Goal: Information Seeking & Learning: Check status

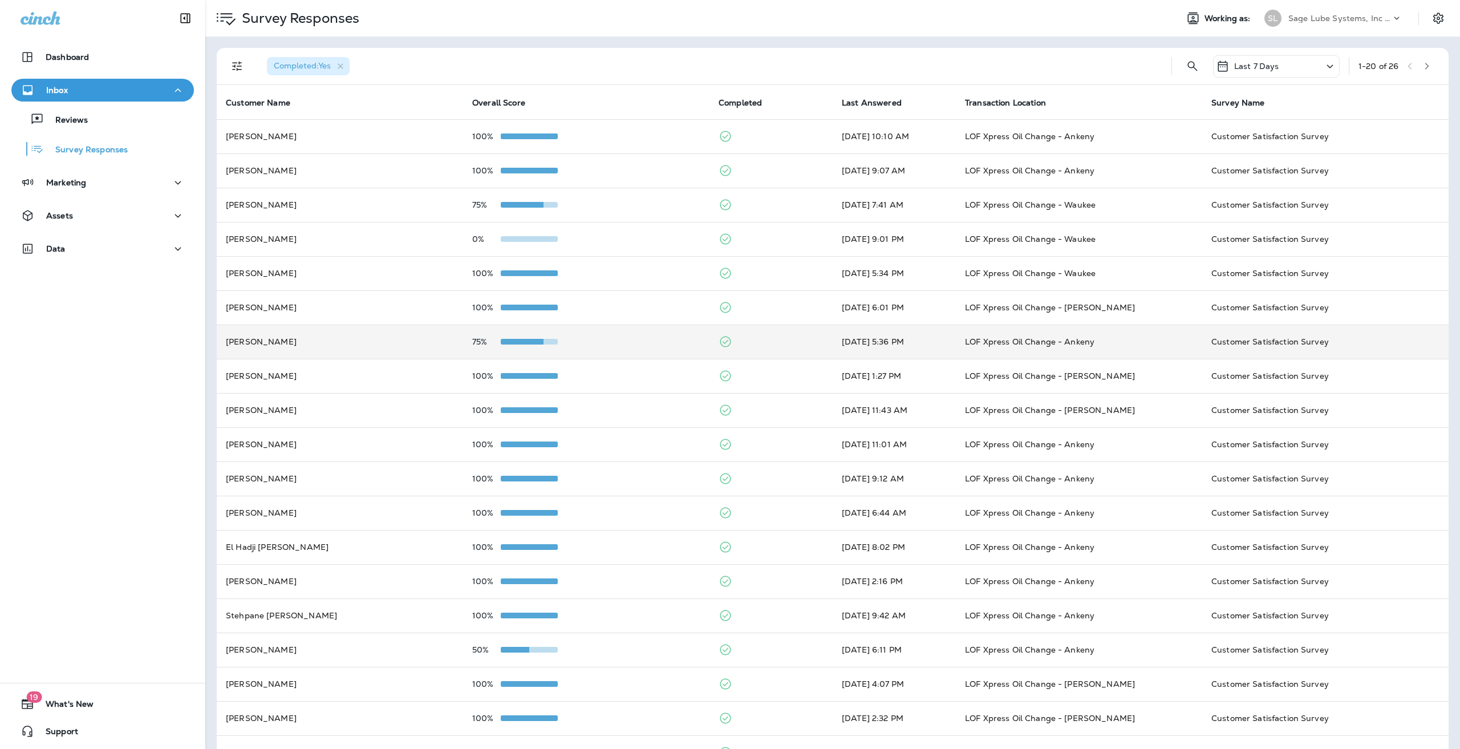
click at [511, 355] on td "75%" at bounding box center [586, 342] width 246 height 34
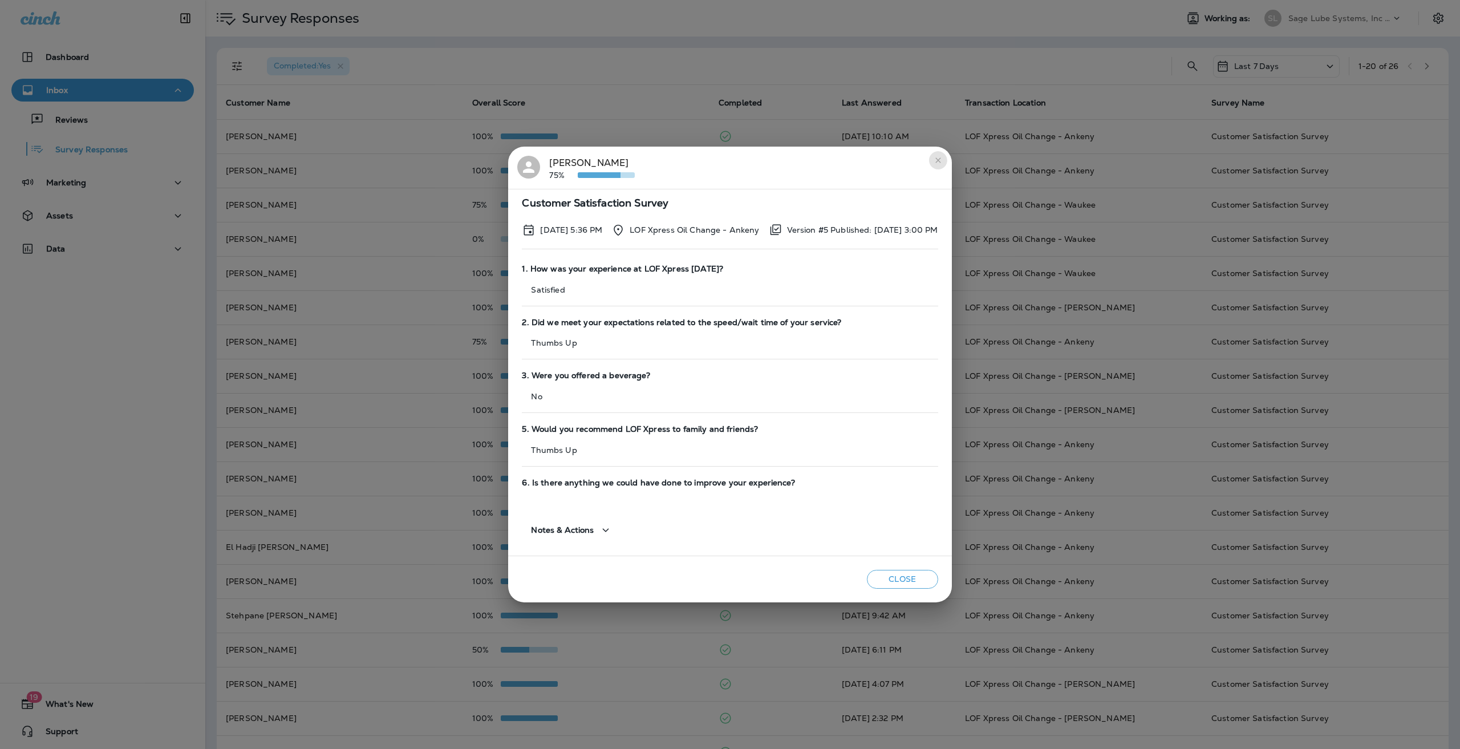
click at [943, 164] on icon "close" at bounding box center [938, 160] width 9 height 9
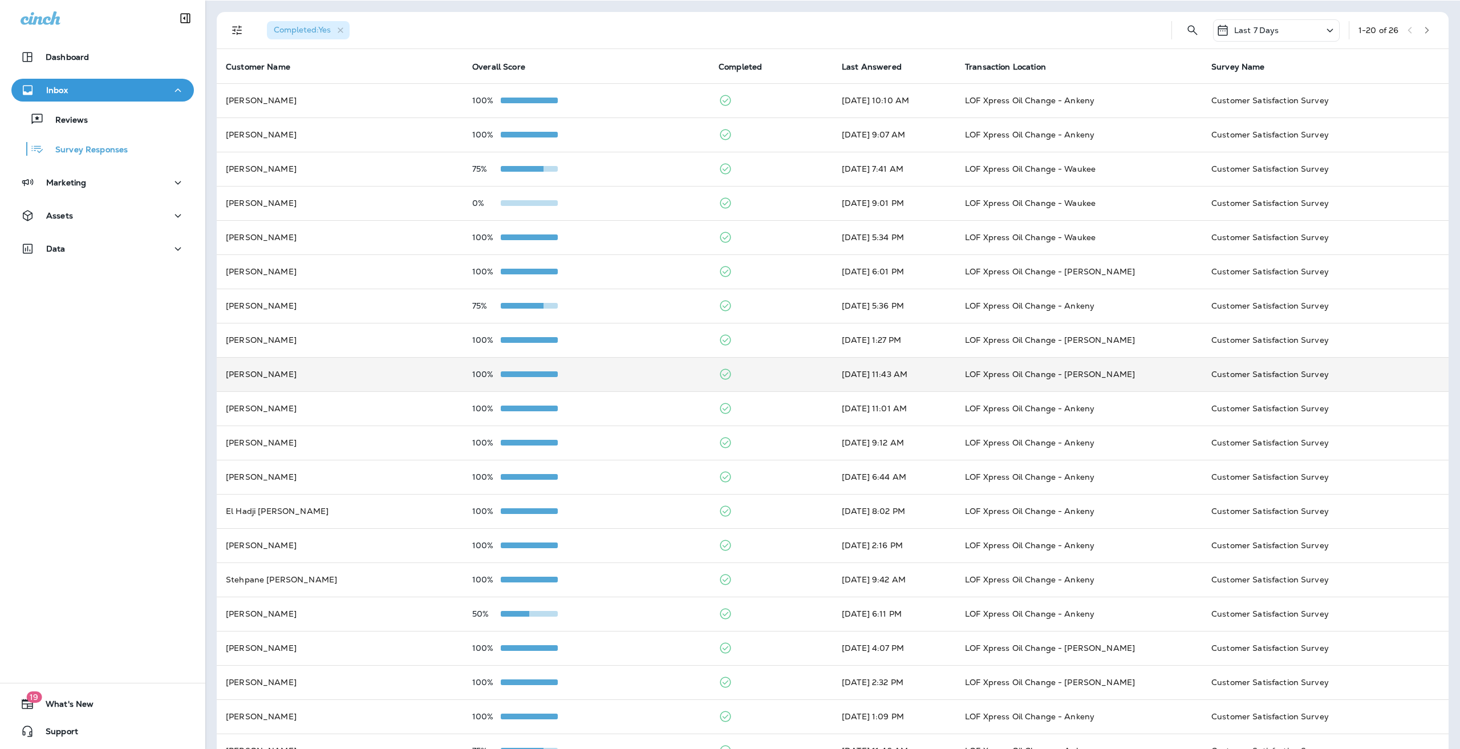
scroll to position [66, 0]
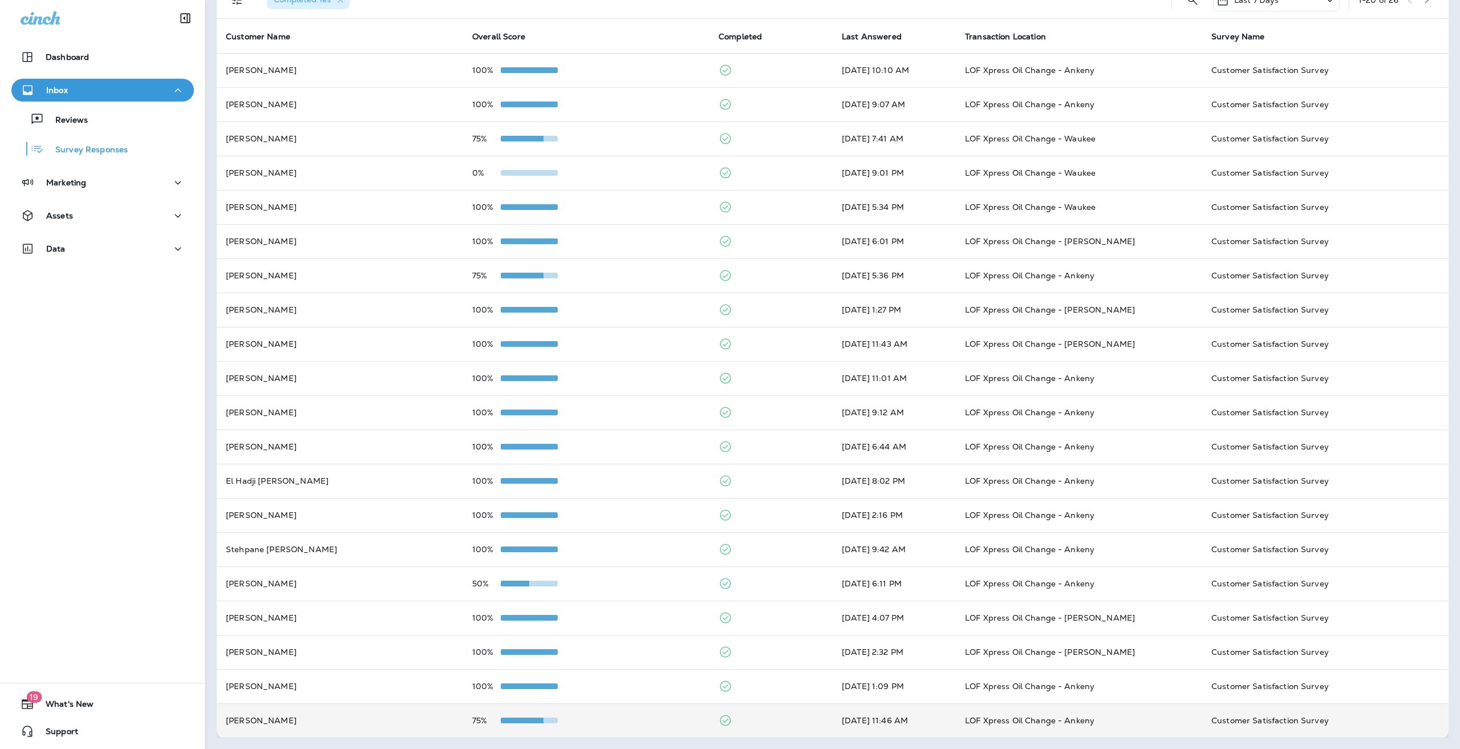
click at [395, 722] on td "[PERSON_NAME]" at bounding box center [340, 720] width 246 height 34
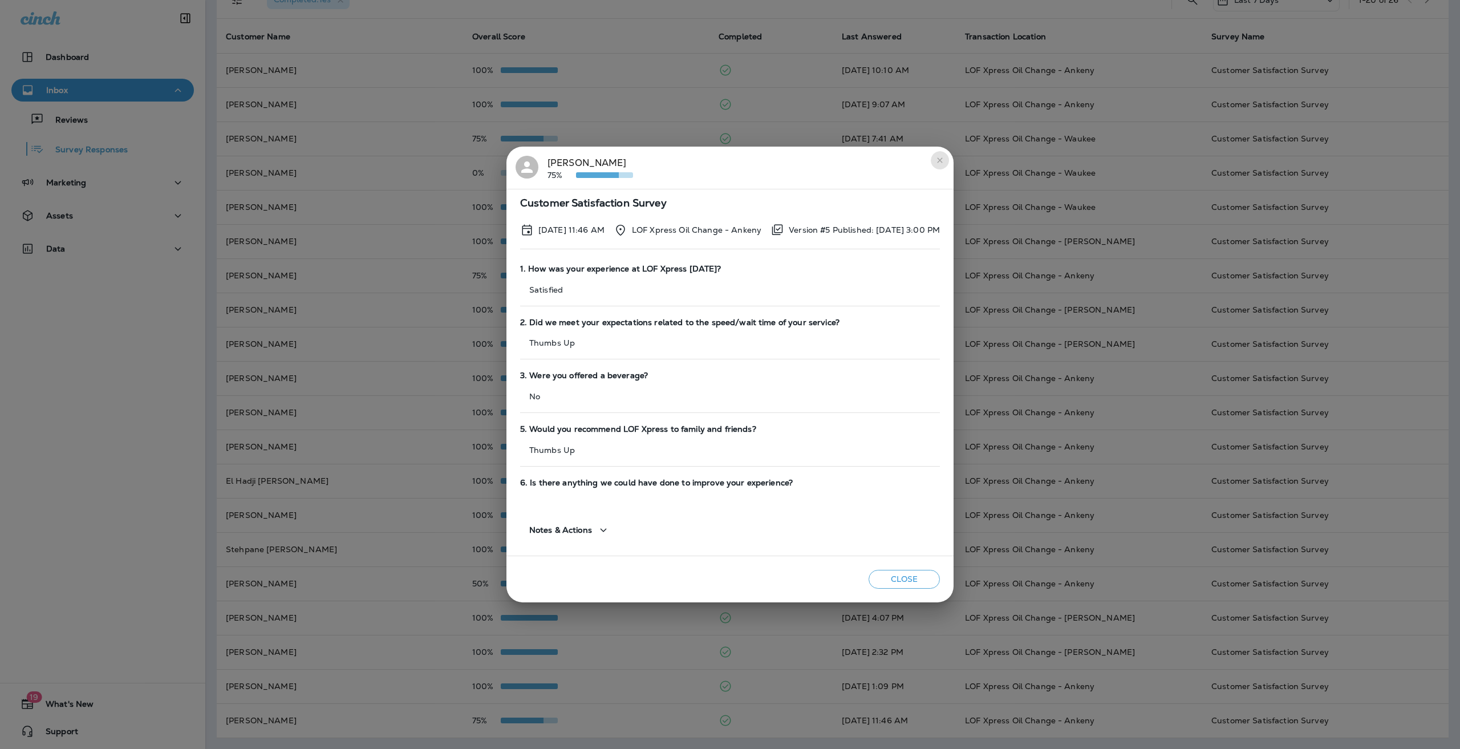
click at [947, 161] on button "close" at bounding box center [940, 160] width 18 height 18
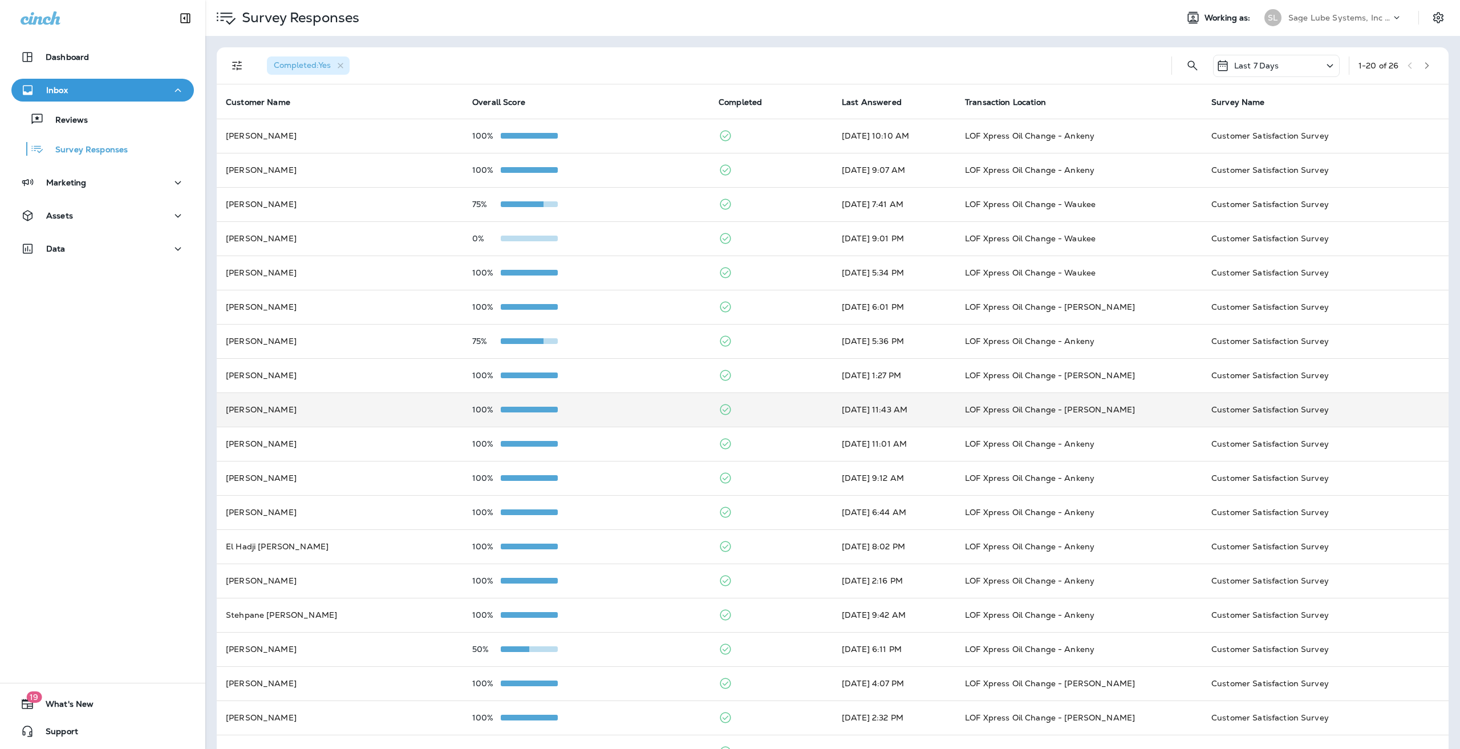
scroll to position [0, 0]
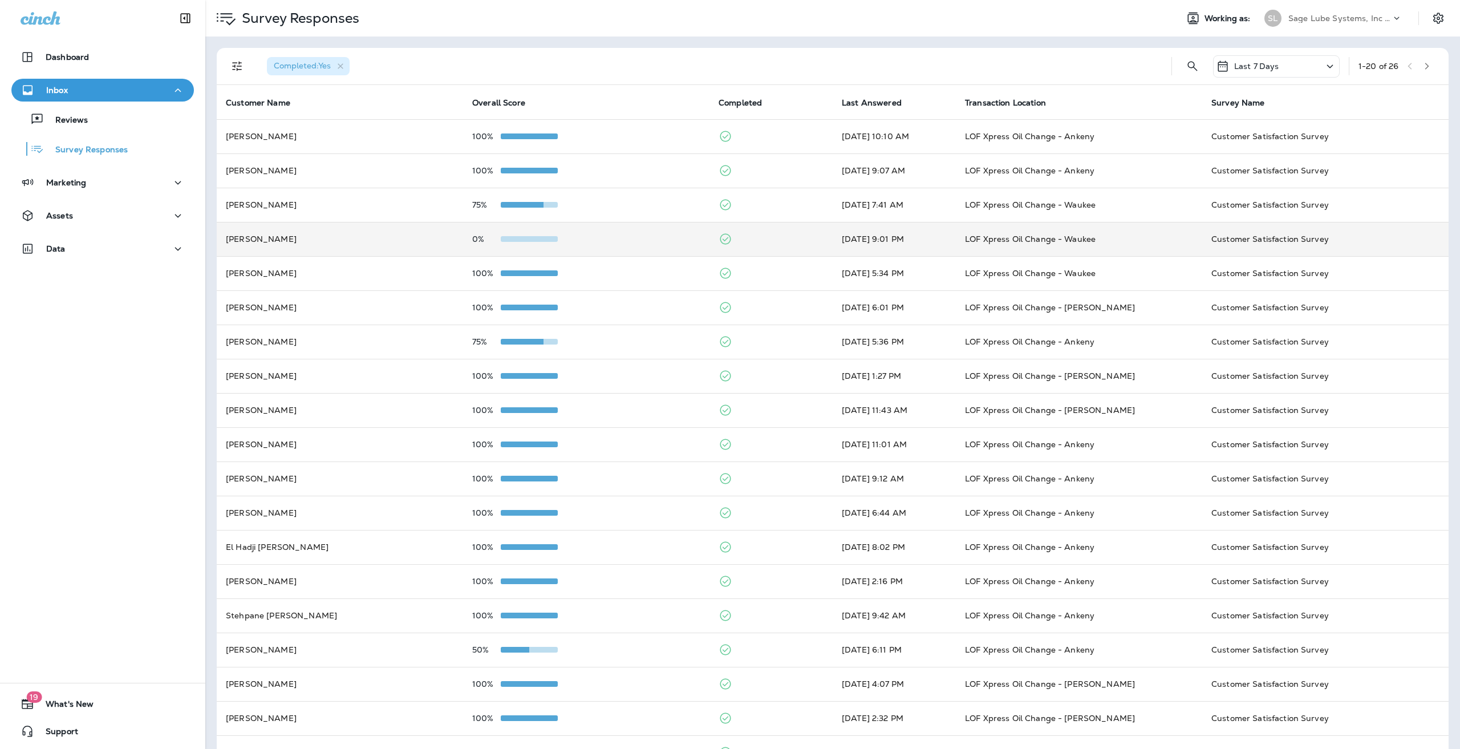
click at [495, 244] on td "0%" at bounding box center [586, 239] width 246 height 34
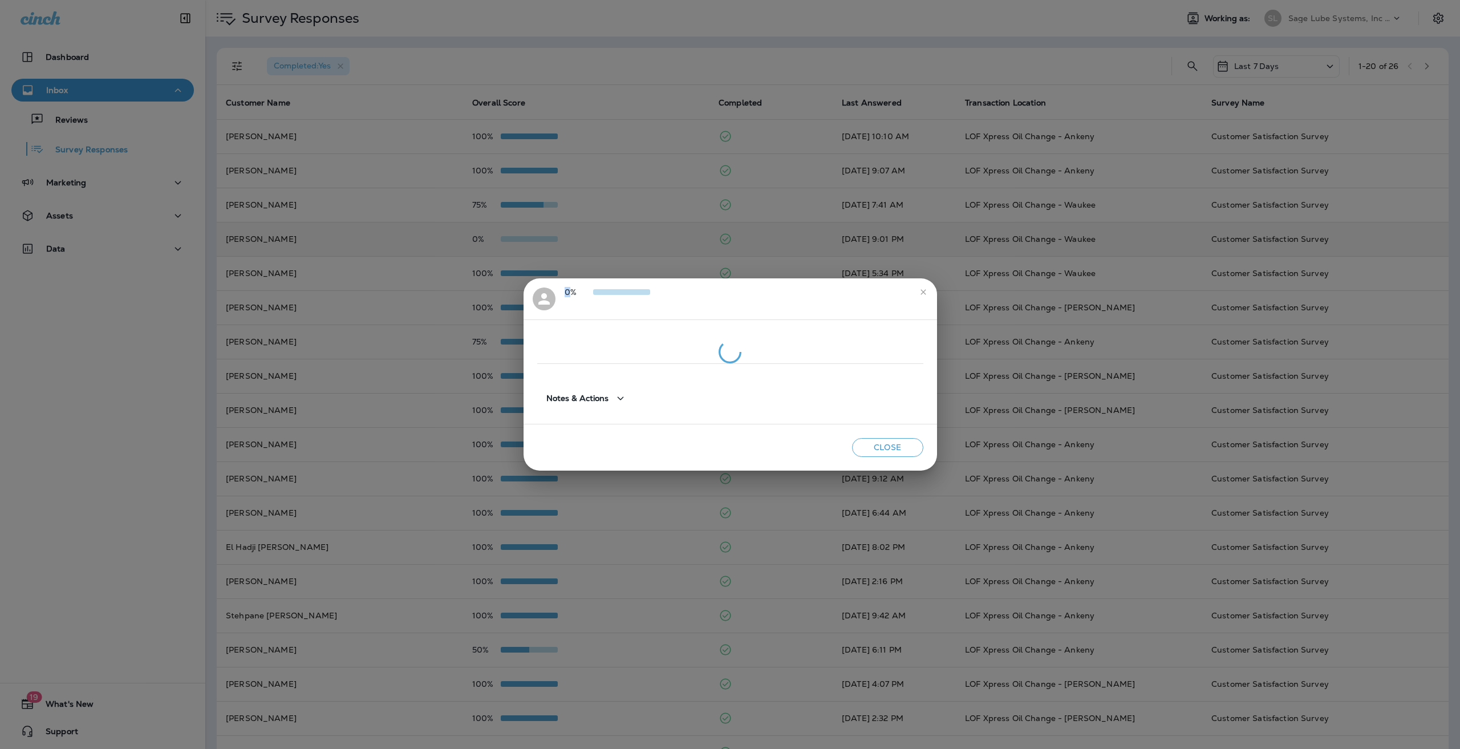
click at [495, 244] on div "0% Notes & Actions Close" at bounding box center [730, 374] width 1460 height 749
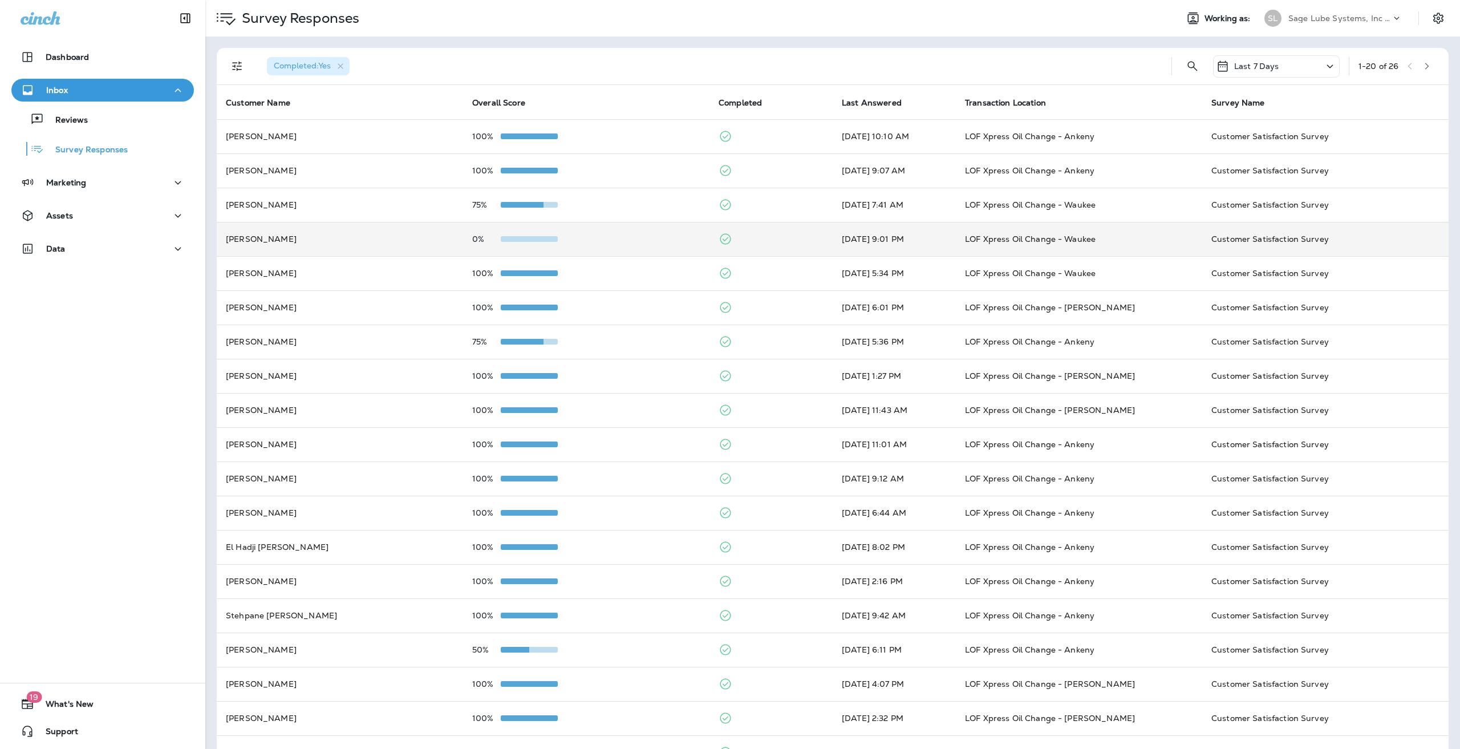
click at [497, 249] on td "0%" at bounding box center [586, 239] width 246 height 34
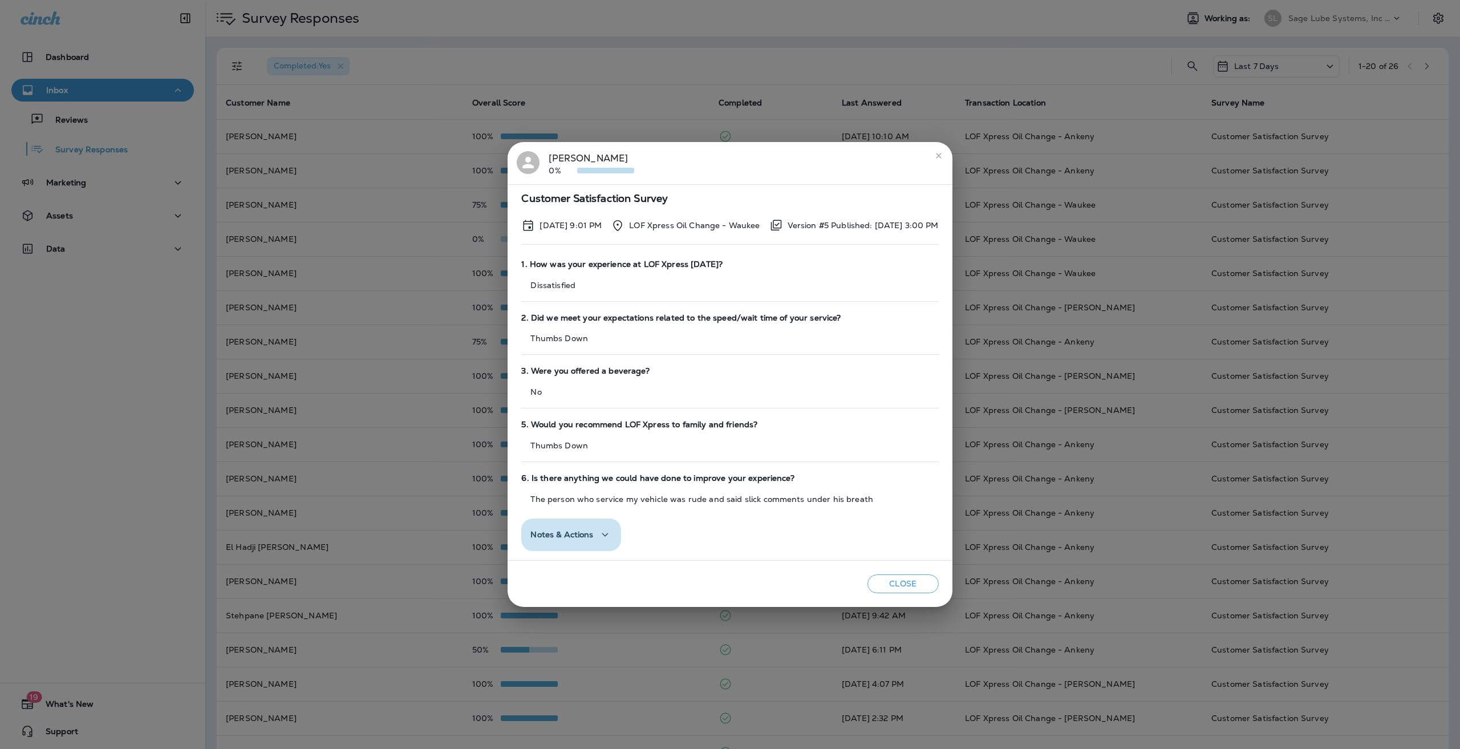
click at [577, 532] on div "Notes & Actions" at bounding box center [571, 535] width 81 height 14
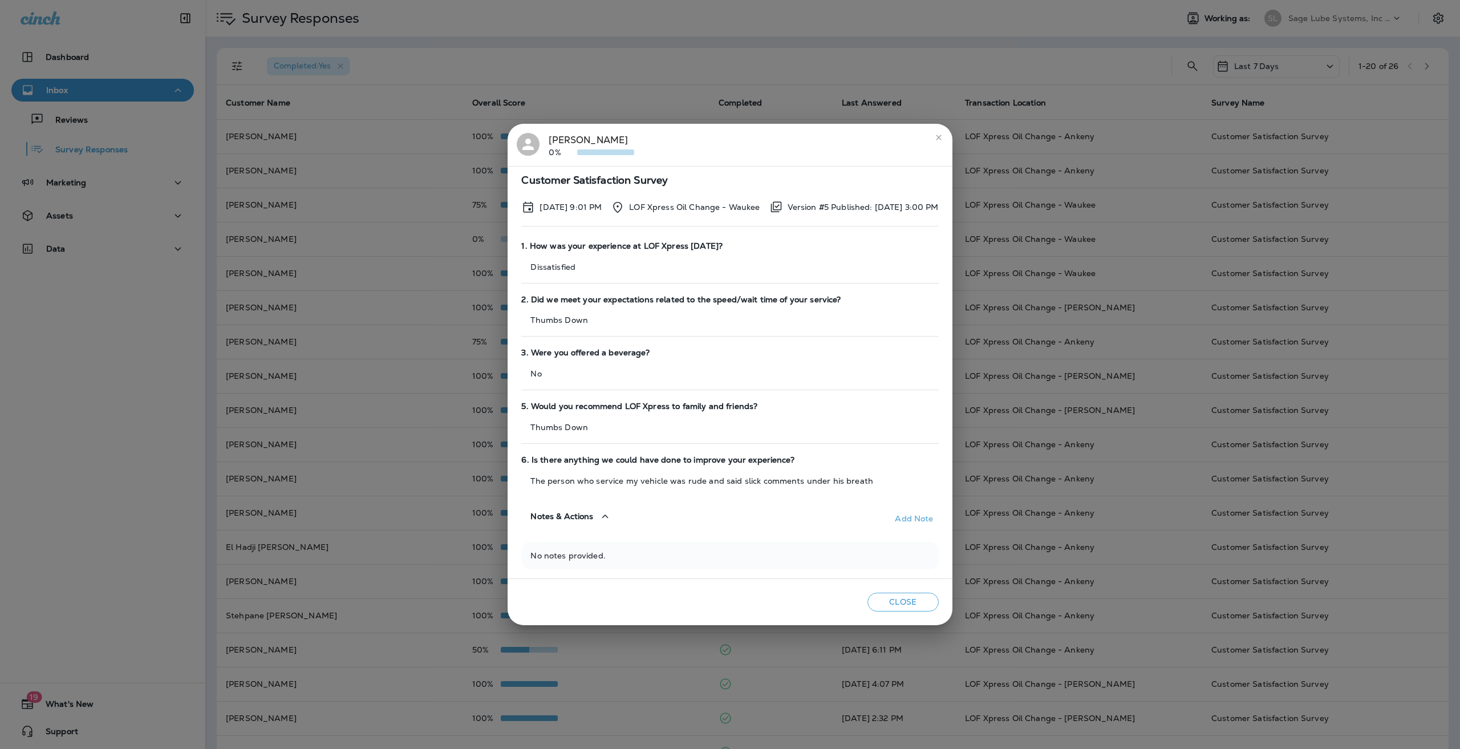
click at [577, 532] on div "Customer Satisfaction Survey [DATE] 9:01 PM LOF Xpress Oil Change - Waukee Vers…" at bounding box center [730, 372] width 444 height 413
click at [581, 529] on button "Notes & Actions" at bounding box center [570, 516] width 99 height 33
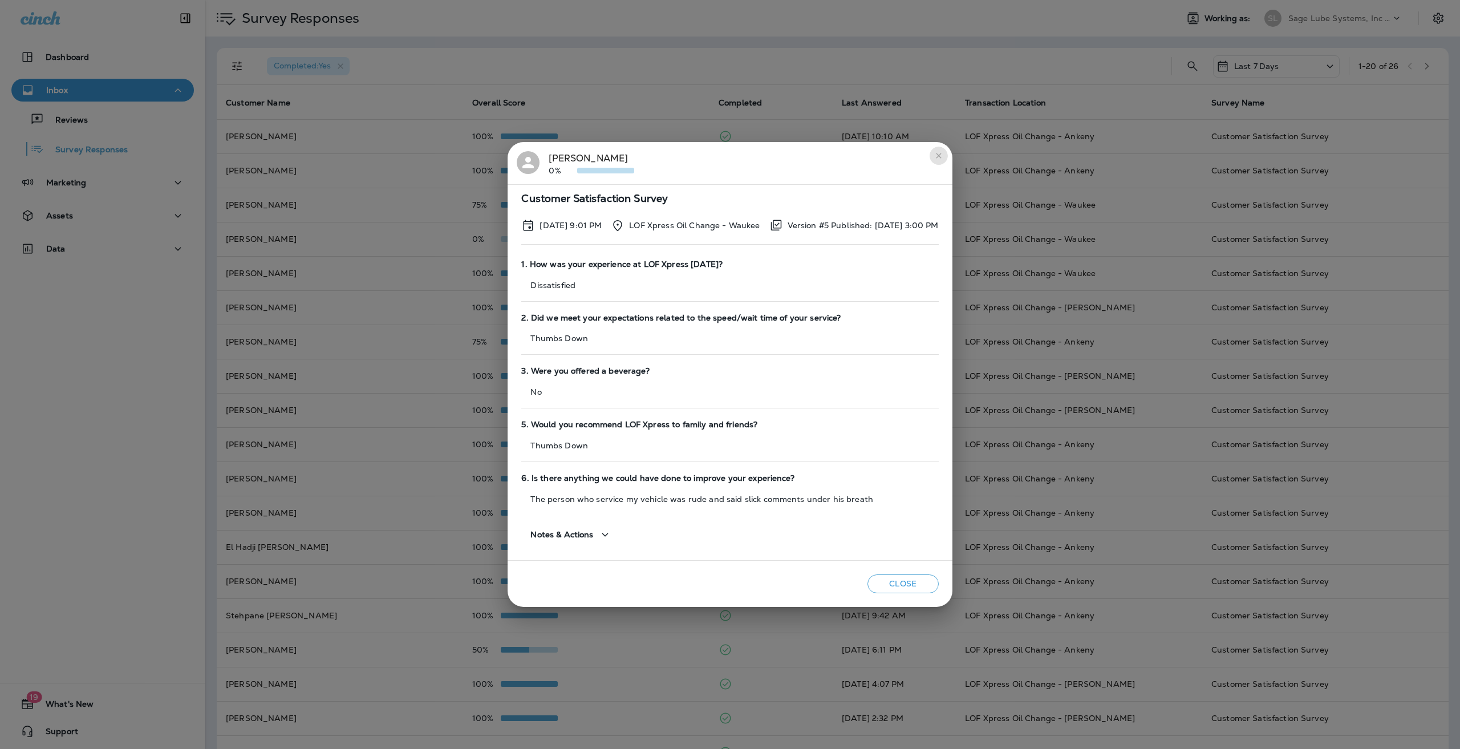
click at [944, 160] on icon "close" at bounding box center [938, 155] width 9 height 9
